Goal: Task Accomplishment & Management: Use online tool/utility

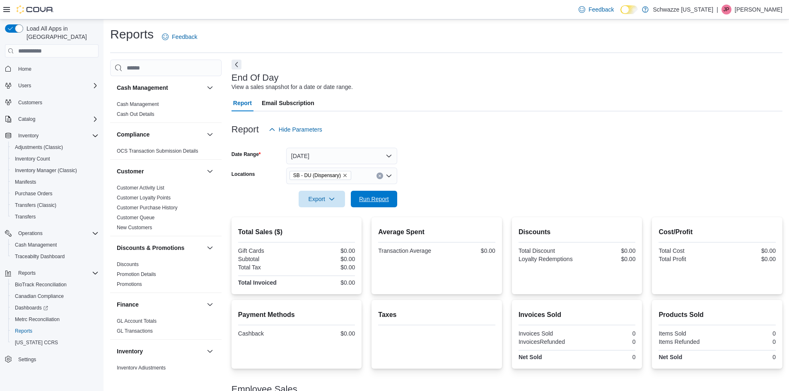
click at [382, 195] on span "Run Report" at bounding box center [374, 199] width 36 height 17
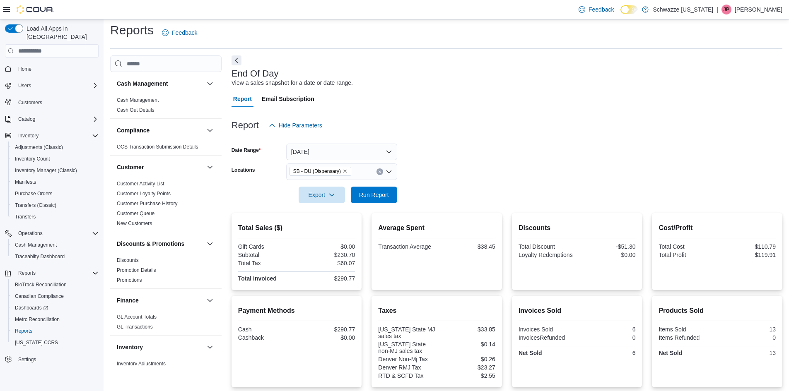
scroll to position [4, 0]
click at [391, 197] on span "Run Report" at bounding box center [374, 195] width 36 height 17
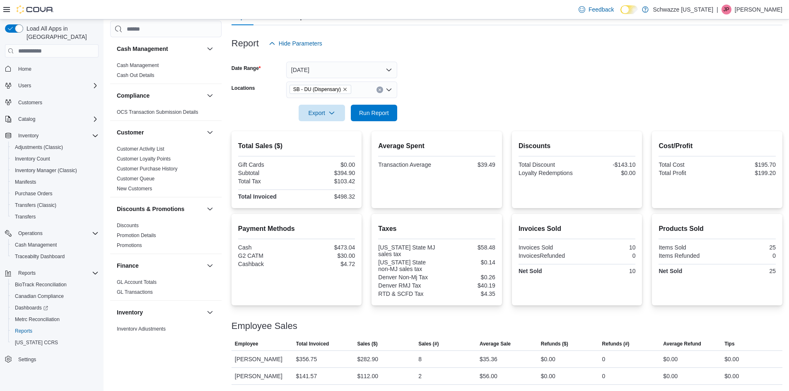
scroll to position [87, 0]
